Goal: Complete application form

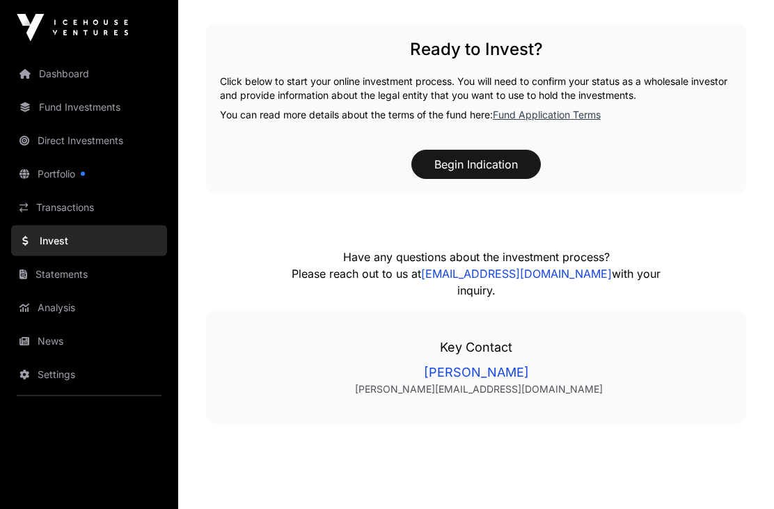
scroll to position [1249, 0]
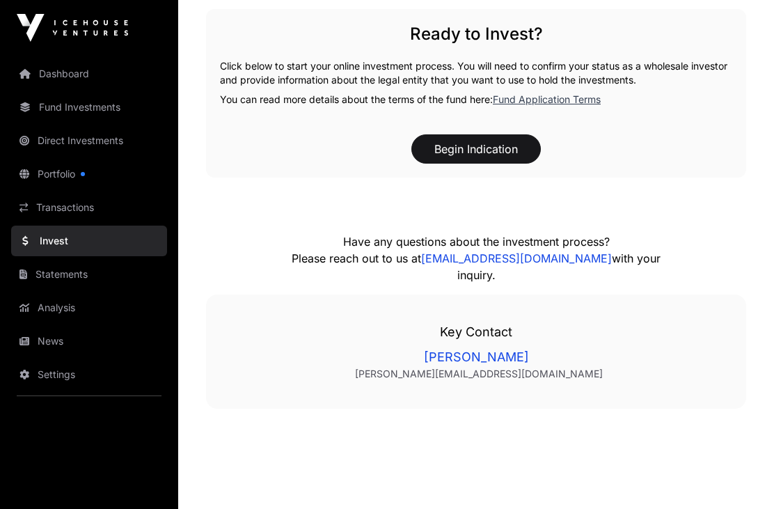
click at [495, 148] on button "Begin Indication" at bounding box center [475, 148] width 129 height 29
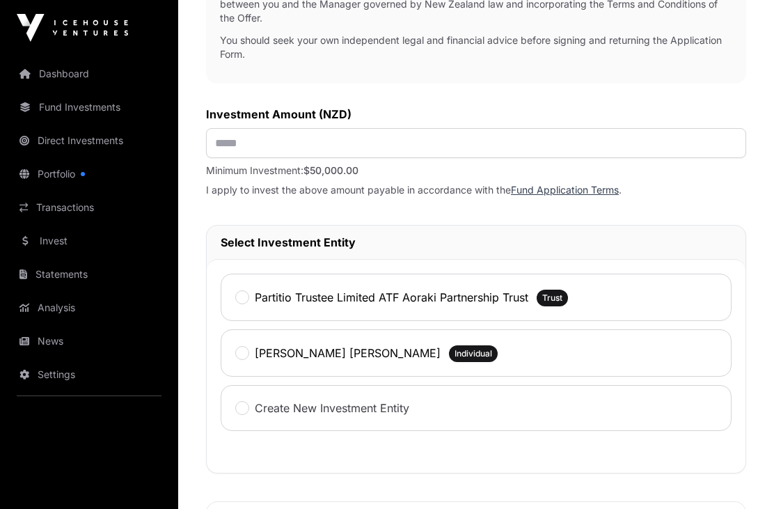
scroll to position [627, 0]
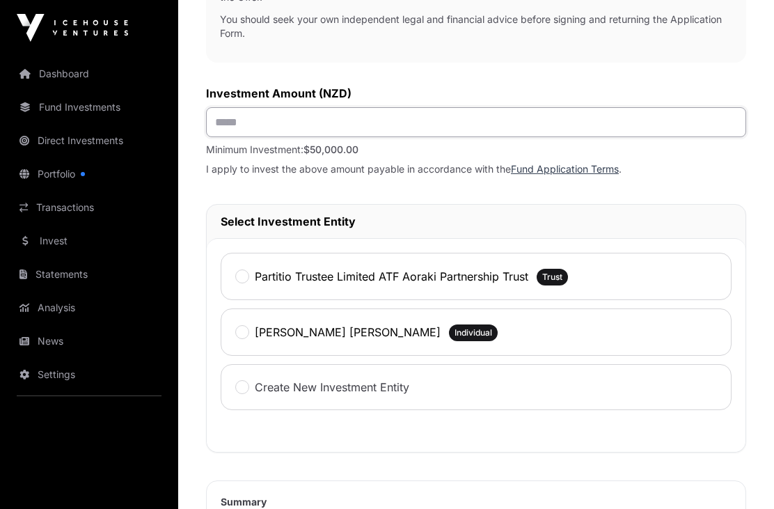
click at [233, 120] on input "text" at bounding box center [476, 122] width 540 height 30
type input "********"
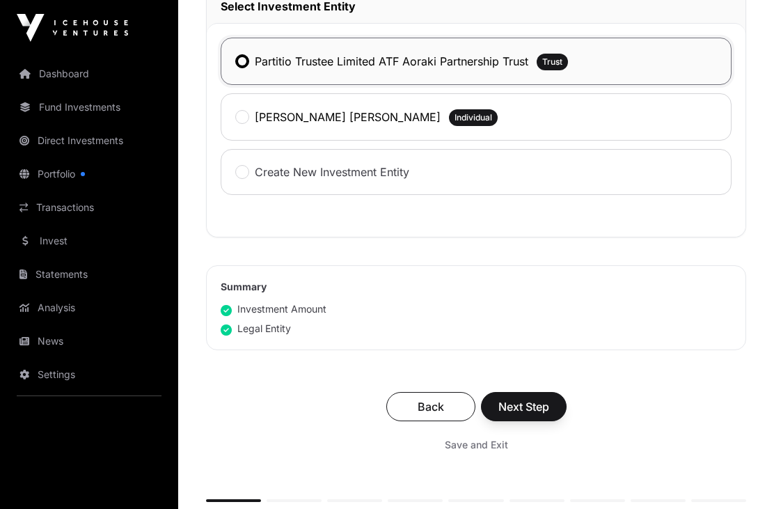
scroll to position [844, 0]
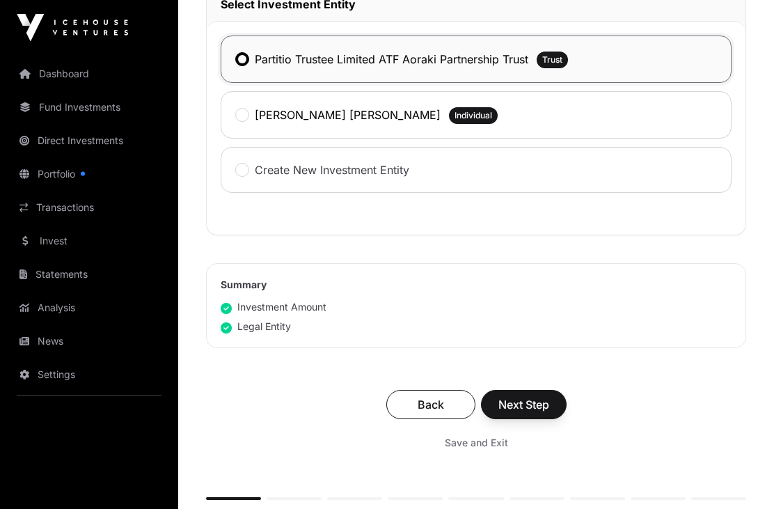
click at [542, 411] on span "Next Step" at bounding box center [523, 405] width 51 height 17
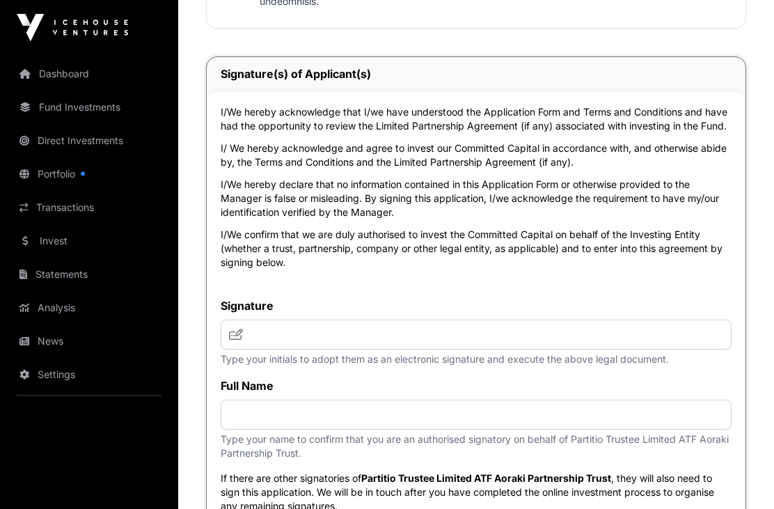
scroll to position [4159, 0]
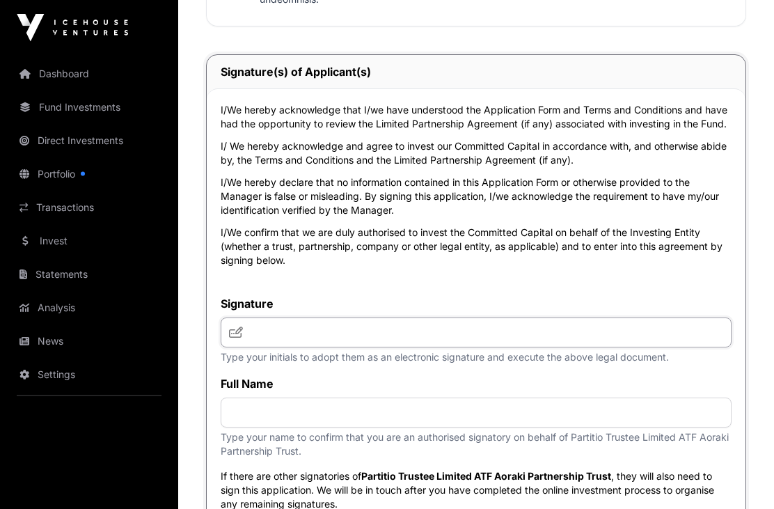
click at [280, 336] on input "text" at bounding box center [476, 333] width 511 height 30
type input "***"
click at [249, 406] on input "text" at bounding box center [476, 412] width 511 height 30
type input "**********"
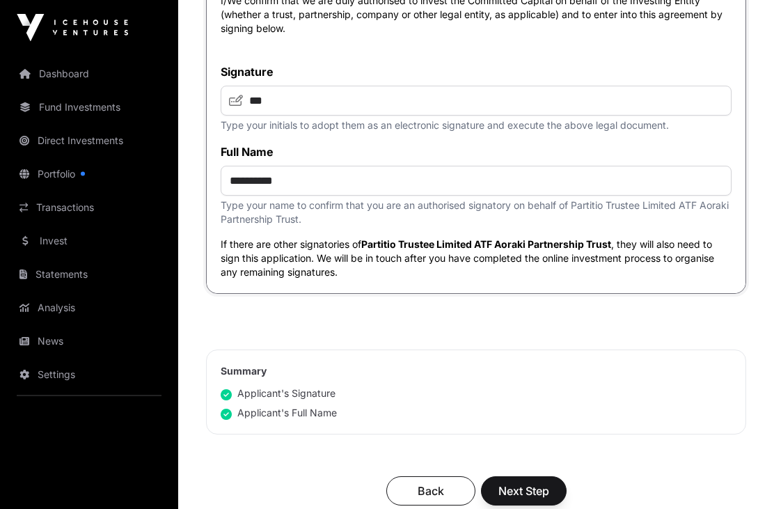
scroll to position [4398, 0]
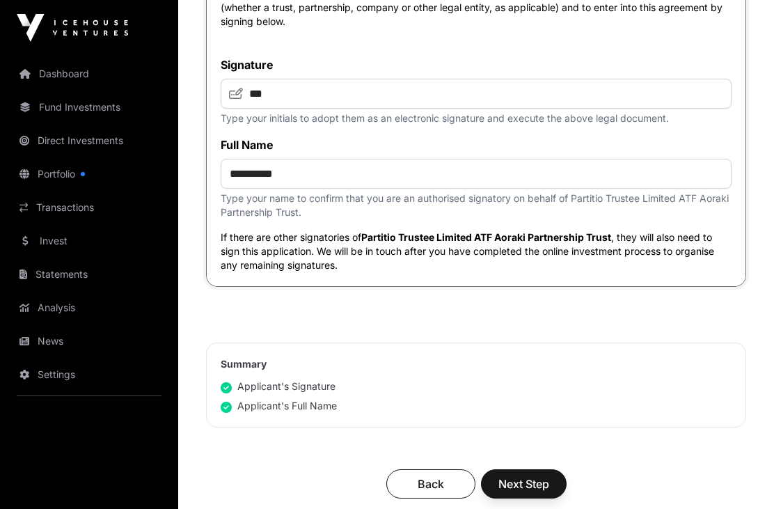
click at [544, 490] on span "Next Step" at bounding box center [523, 483] width 51 height 17
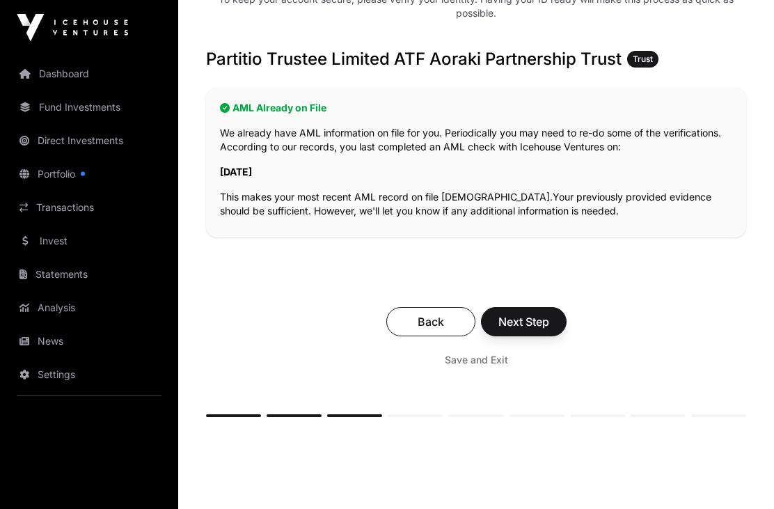
click at [548, 320] on span "Next Step" at bounding box center [523, 322] width 51 height 17
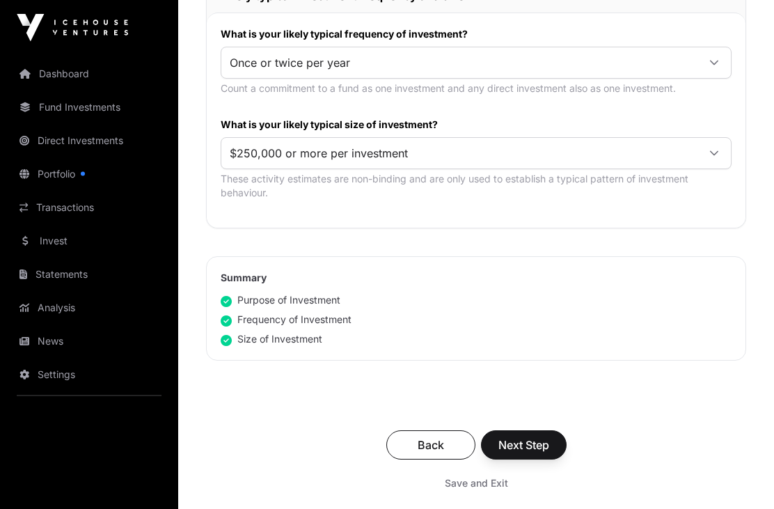
scroll to position [783, 0]
click at [553, 441] on button "Next Step" at bounding box center [524, 444] width 86 height 29
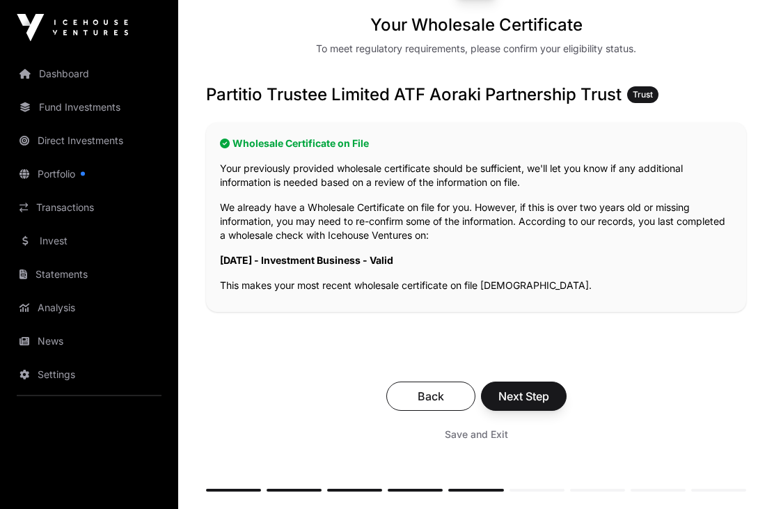
click at [562, 396] on button "Next Step" at bounding box center [524, 396] width 86 height 29
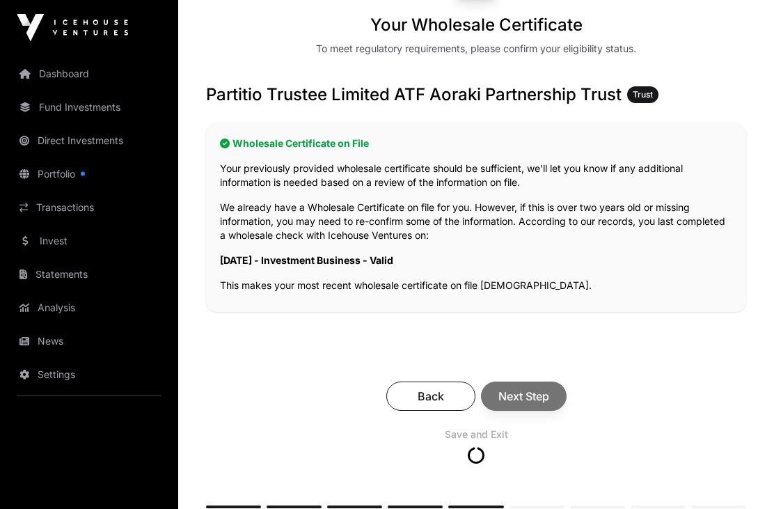
scroll to position [203, 0]
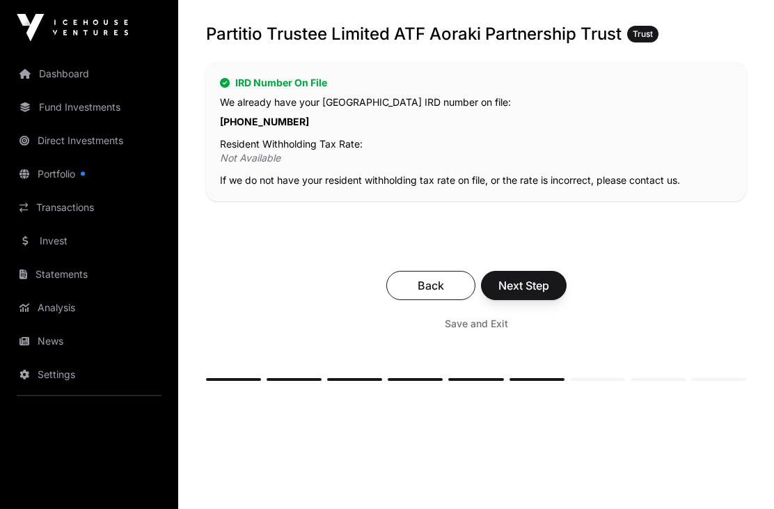
scroll to position [263, 0]
click at [535, 282] on span "Next Step" at bounding box center [523, 285] width 51 height 17
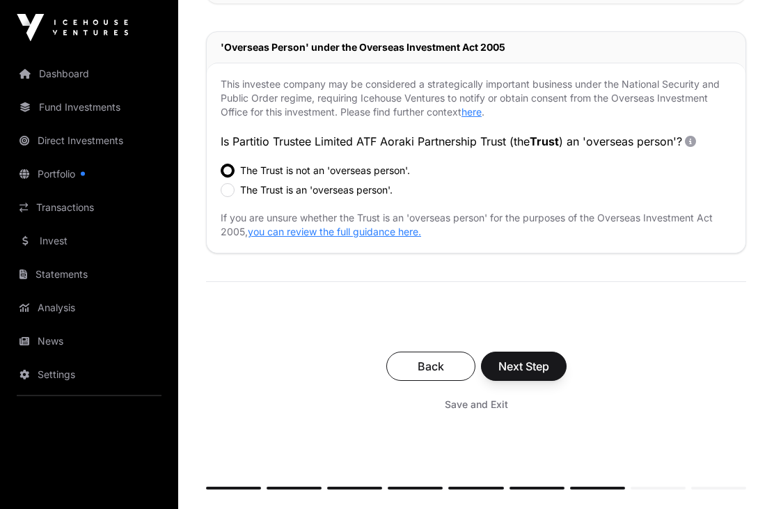
scroll to position [480, 0]
click at [537, 370] on span "Next Step" at bounding box center [523, 367] width 51 height 17
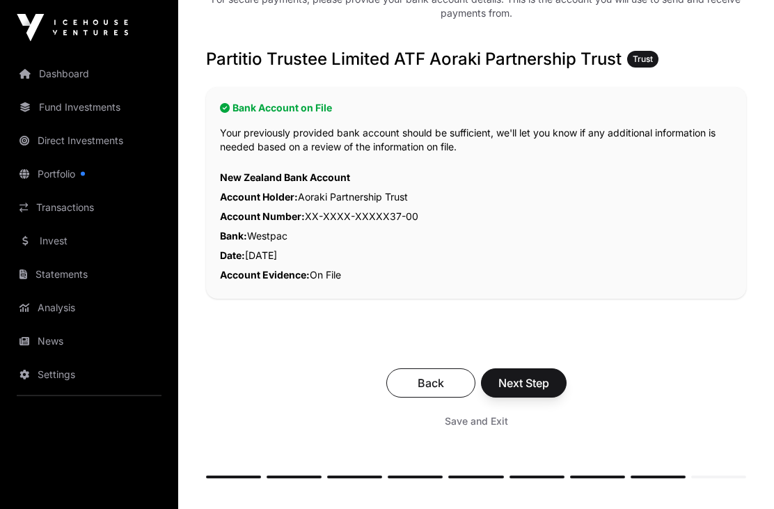
scroll to position [253, 0]
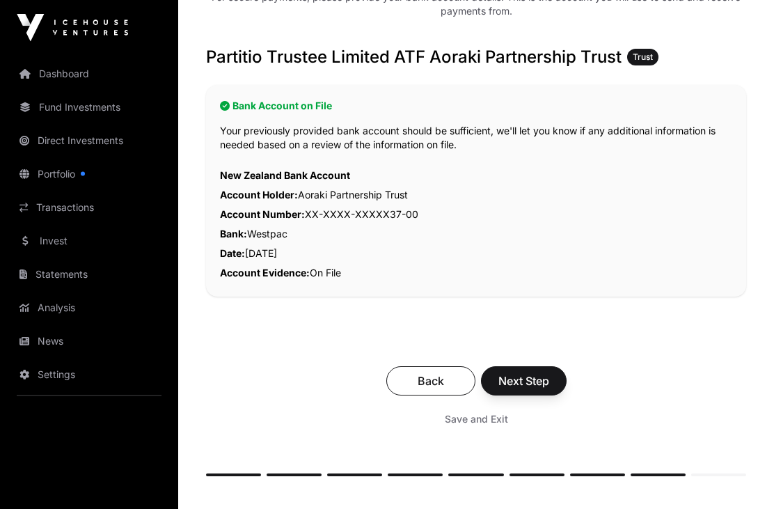
click at [539, 386] on span "Next Step" at bounding box center [523, 381] width 51 height 17
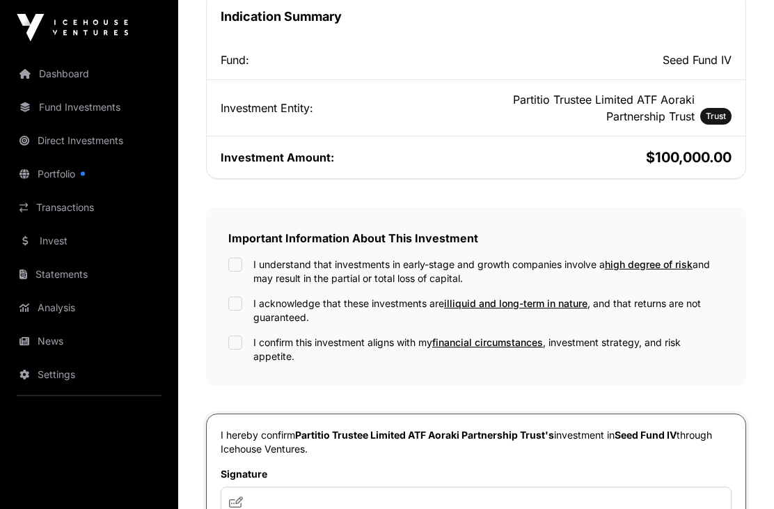
scroll to position [309, 0]
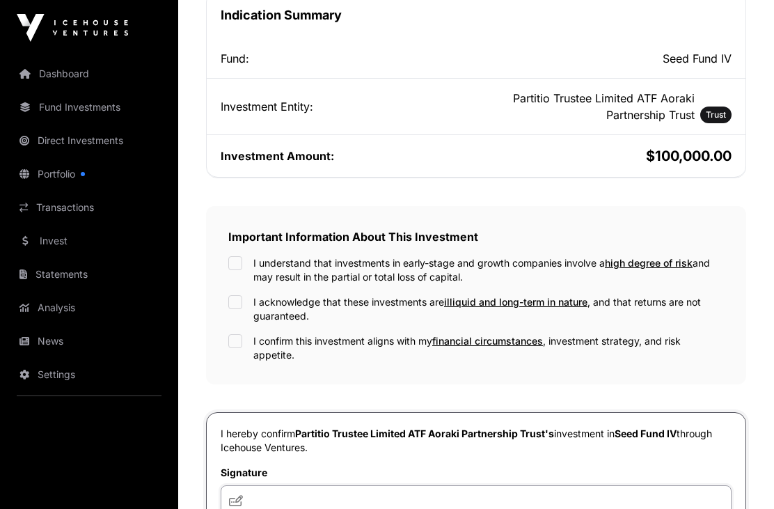
click at [265, 498] on input "text" at bounding box center [476, 500] width 511 height 30
type input "***"
click at [773, 360] on div "Seed Fund IV Investment Application Fund Wholesale Summary Investment Fund Appl…" at bounding box center [476, 253] width 596 height 984
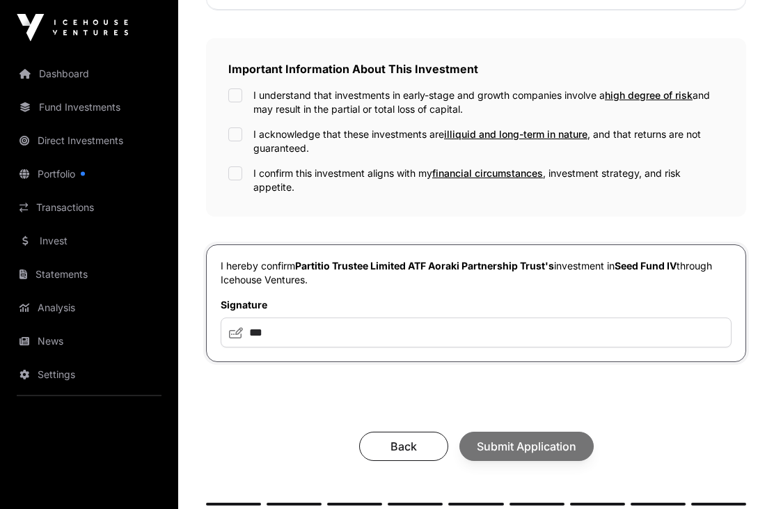
scroll to position [470, 0]
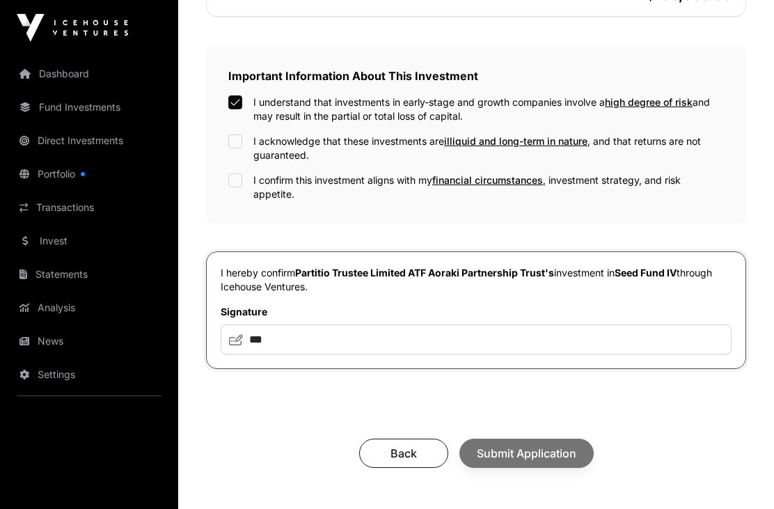
click at [249, 139] on div "I acknowledge that these investments are illiquid and long-term in nature , and…" at bounding box center [476, 148] width 496 height 28
click at [251, 187] on div "I confirm this investment aligns with my financial circumstances , investment s…" at bounding box center [476, 187] width 496 height 28
click at [567, 457] on div "Back Submit Application" at bounding box center [476, 453] width 512 height 29
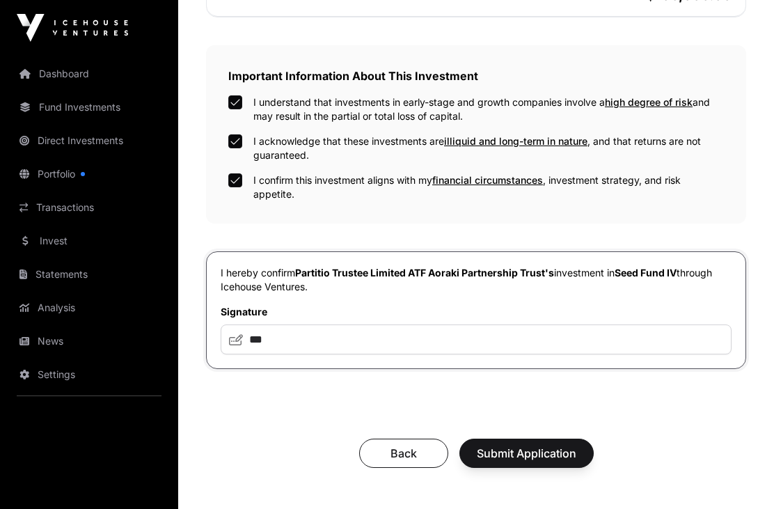
click at [545, 455] on span "Submit Application" at bounding box center [527, 453] width 100 height 17
